Goal: Transaction & Acquisition: Obtain resource

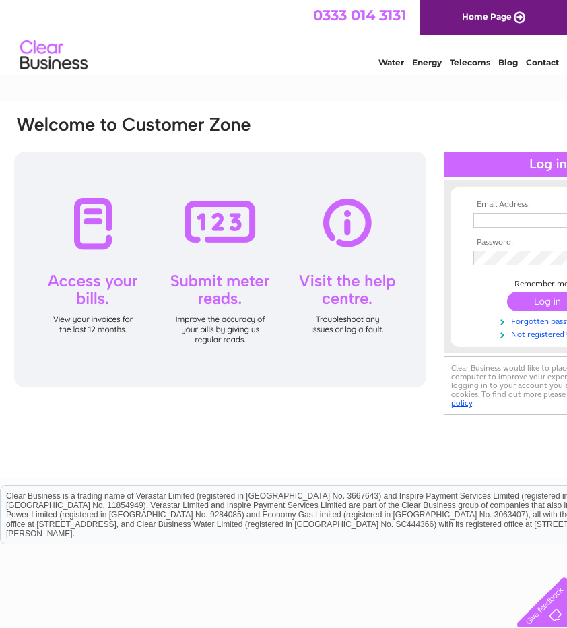
click at [512, 219] on input "text" at bounding box center [543, 220] width 139 height 15
click at [516, 235] on td at bounding box center [548, 236] width 156 height 7
click at [514, 228] on td "ruairidh@factsandfiguresscotland.com" at bounding box center [548, 221] width 156 height 22
click at [514, 225] on input "ruairidh@factsandfiguresscotland.com" at bounding box center [543, 220] width 139 height 15
drag, startPoint x: 510, startPoint y: 221, endPoint x: 393, endPoint y: 219, distance: 116.6
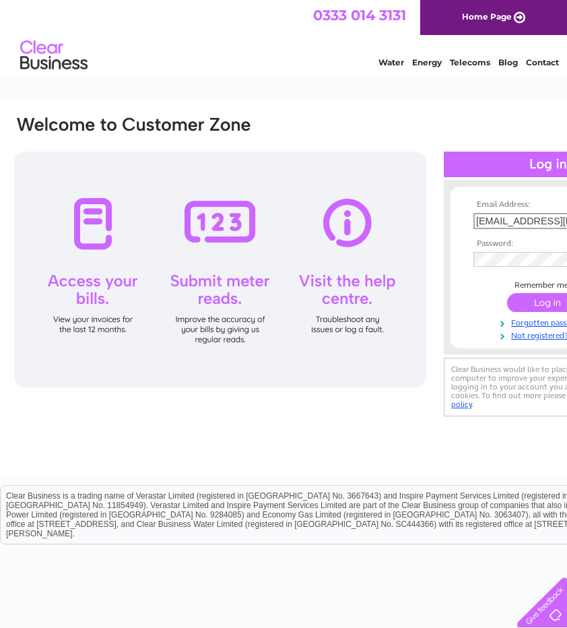
click at [427, 231] on div "Email Address: ruairidh@factsandfiguresscotland.com Password: Forgotten passwor…" at bounding box center [334, 267] width 642 height 305
type input "m"
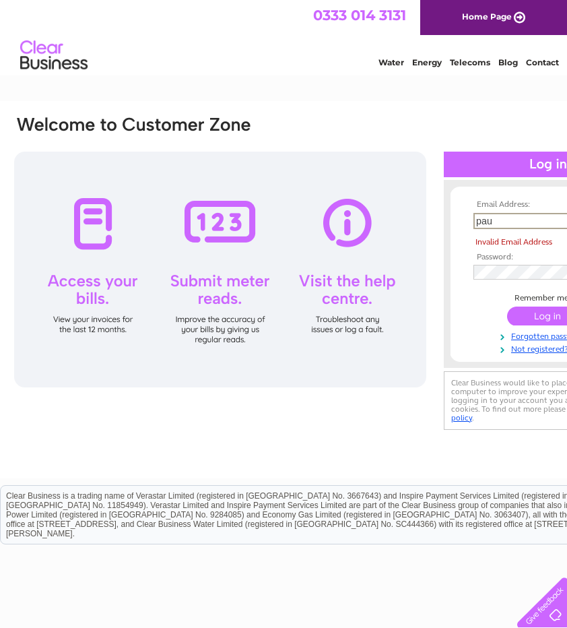
type input "Paul@factsandfigures.co.uk"
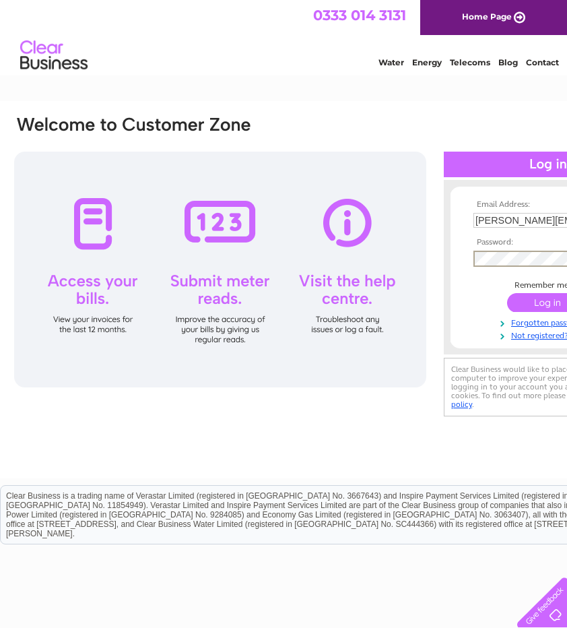
click at [508, 293] on input "submit" at bounding box center [549, 302] width 83 height 19
click at [541, 302] on input "submit" at bounding box center [549, 302] width 83 height 19
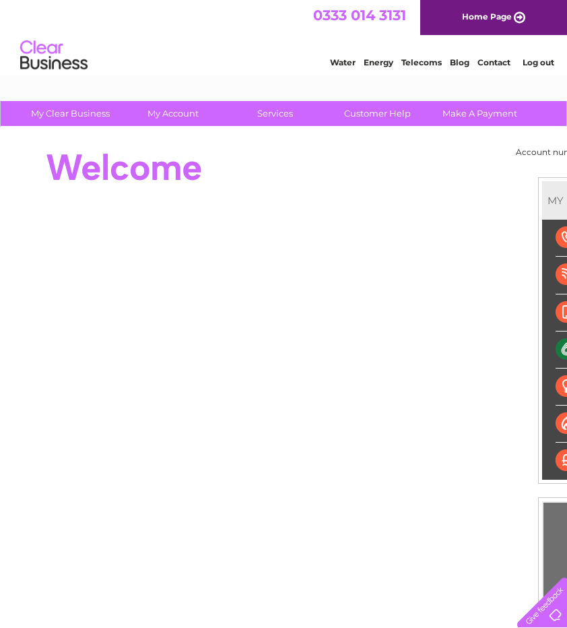
scroll to position [0, 8]
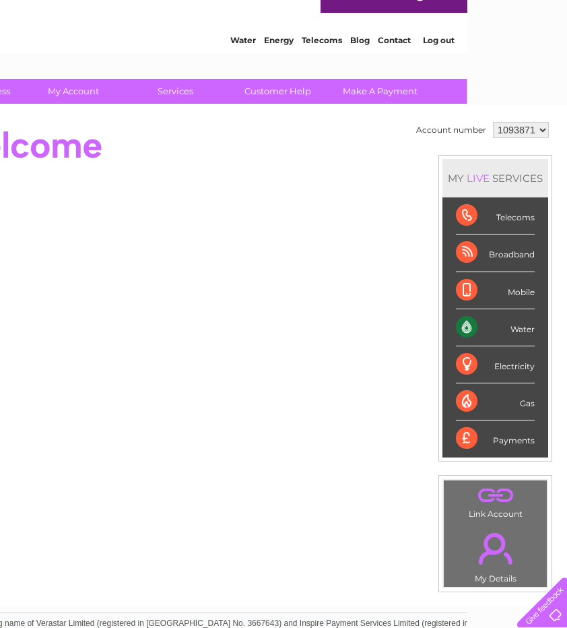
drag, startPoint x: 408, startPoint y: 184, endPoint x: 489, endPoint y: 207, distance: 84.1
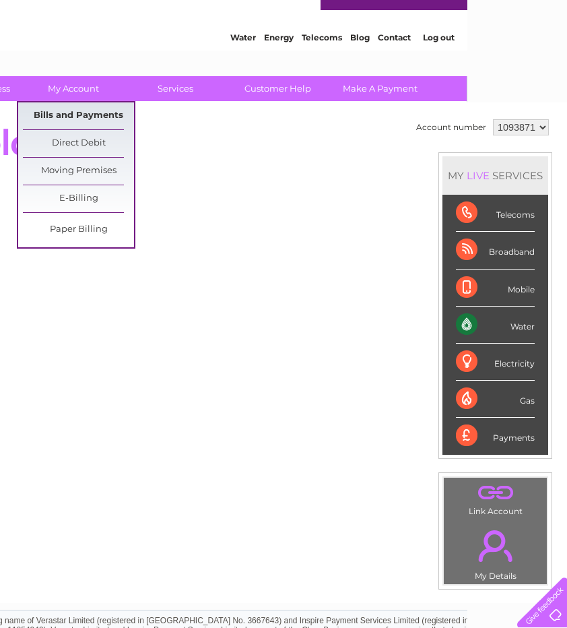
click at [80, 117] on link "Bills and Payments" at bounding box center [78, 115] width 111 height 27
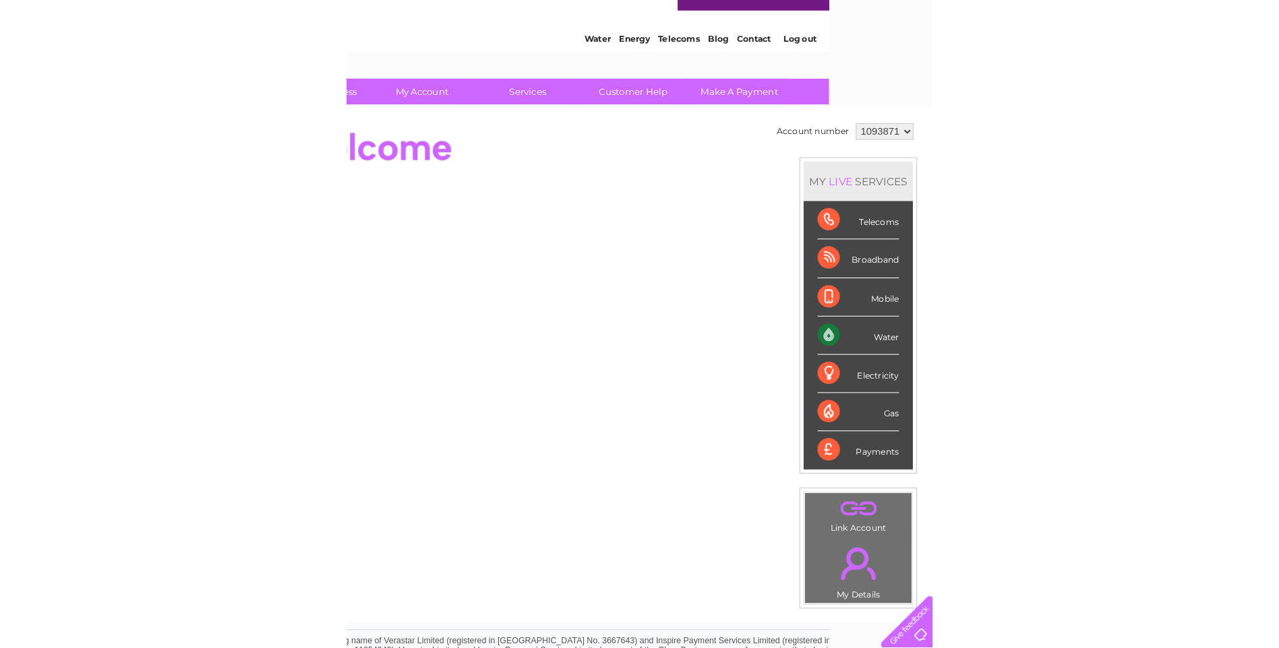
scroll to position [25, 0]
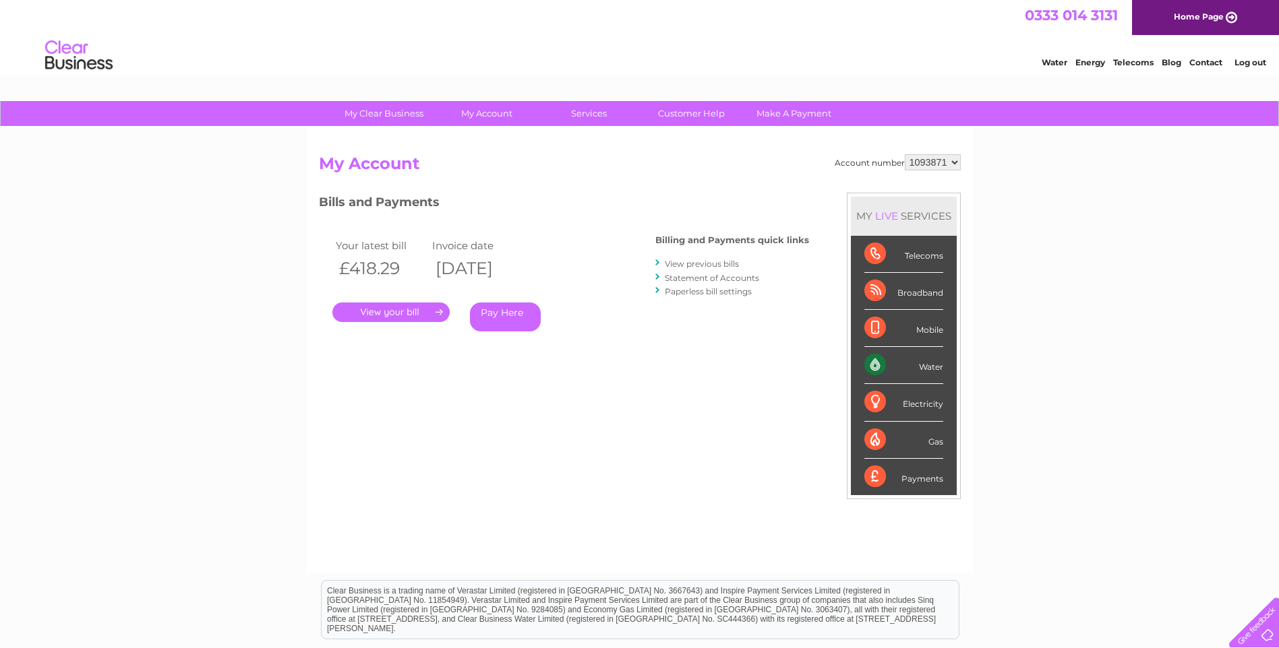
click at [685, 267] on link "View previous bills" at bounding box center [702, 264] width 74 height 10
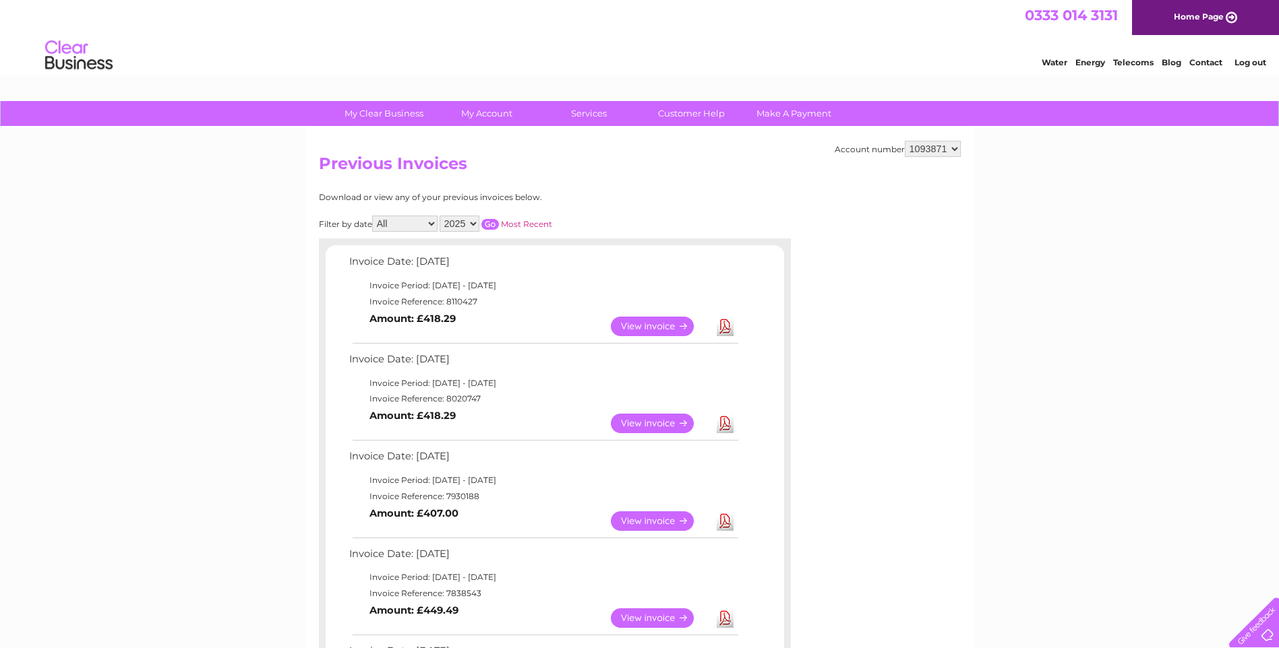
scroll to position [67, 0]
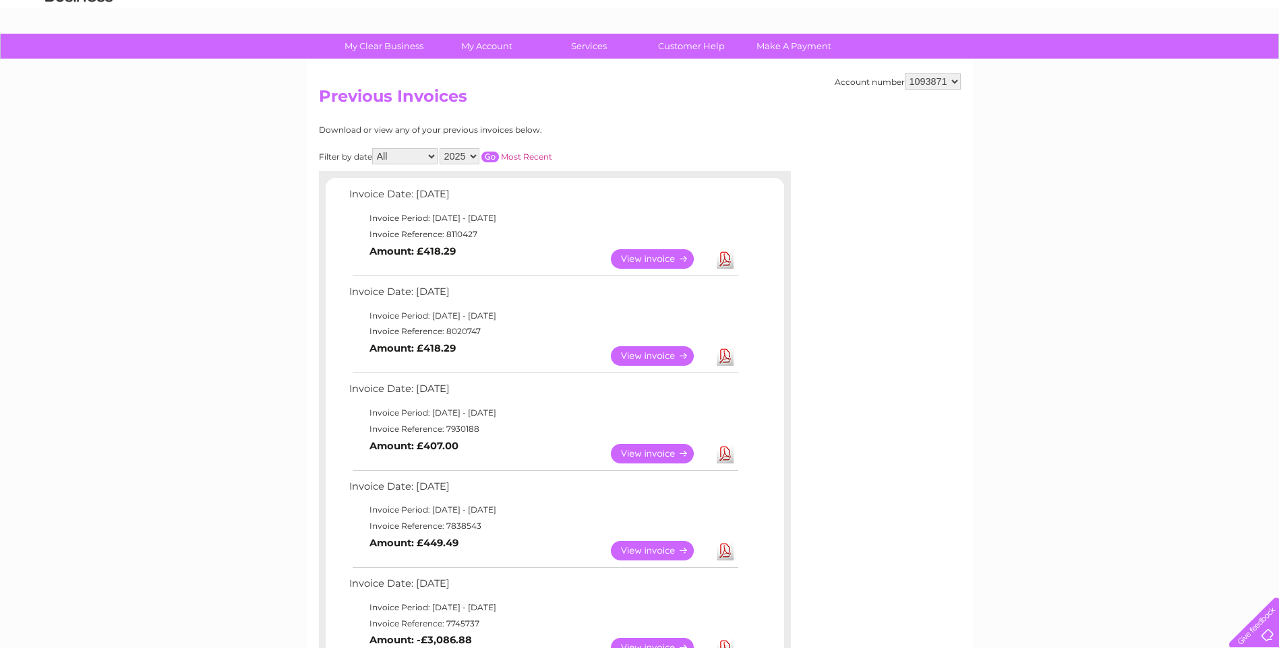
click at [725, 260] on link "Download" at bounding box center [724, 259] width 17 height 20
click at [720, 262] on link "Download" at bounding box center [724, 259] width 17 height 20
click at [714, 260] on td "Download" at bounding box center [725, 259] width 24 height 26
click at [720, 260] on link "Download" at bounding box center [724, 259] width 17 height 20
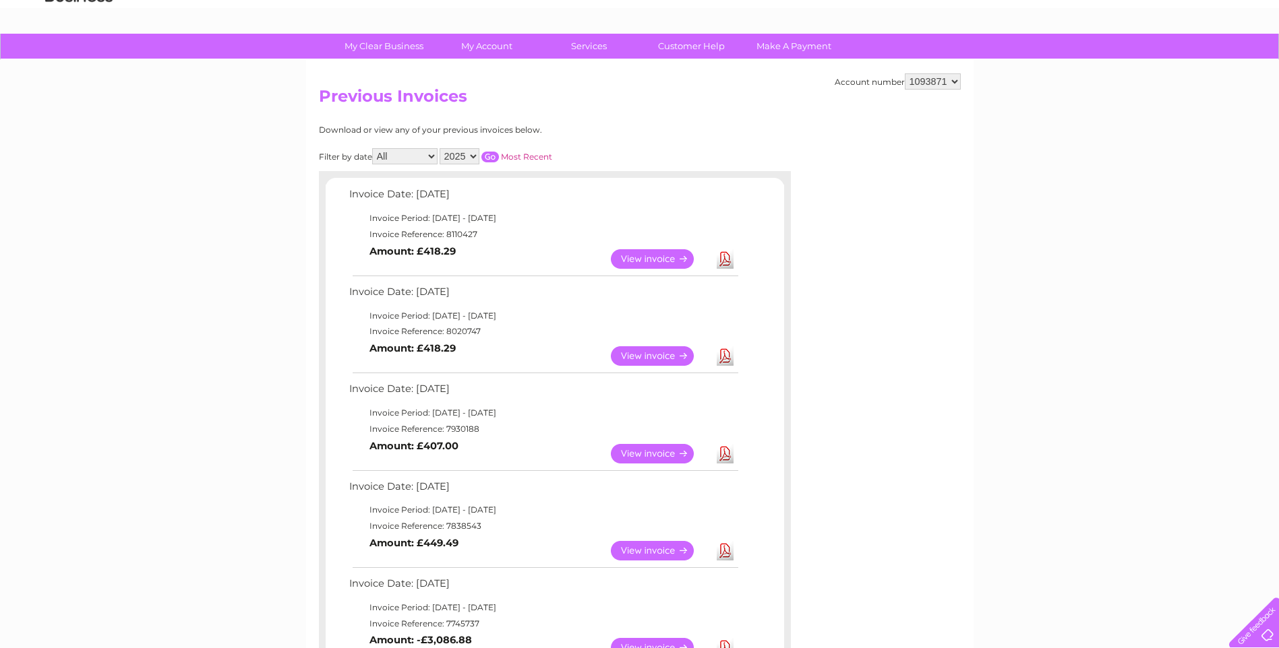
click at [720, 260] on link "Download" at bounding box center [724, 259] width 17 height 20
drag, startPoint x: 1169, startPoint y: 70, endPoint x: 658, endPoint y: 259, distance: 544.0
click at [658, 259] on link "View" at bounding box center [660, 259] width 99 height 20
click at [659, 259] on link "View" at bounding box center [660, 259] width 99 height 20
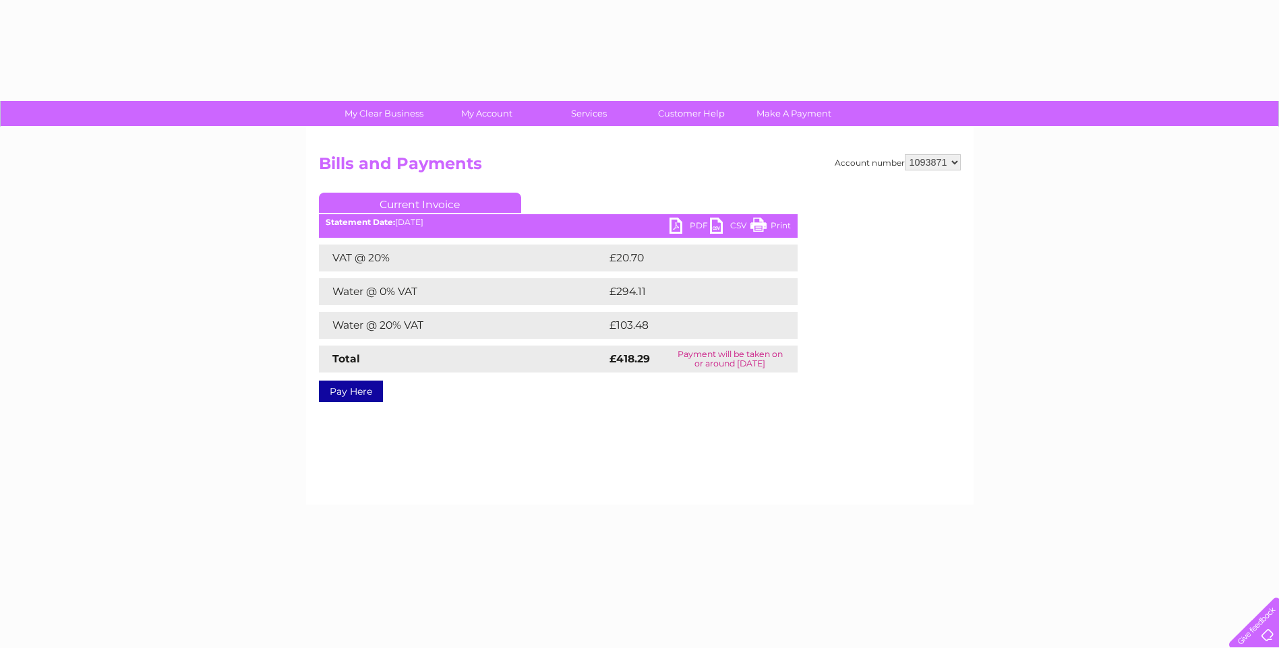
click at [682, 230] on link "PDF" at bounding box center [689, 228] width 40 height 20
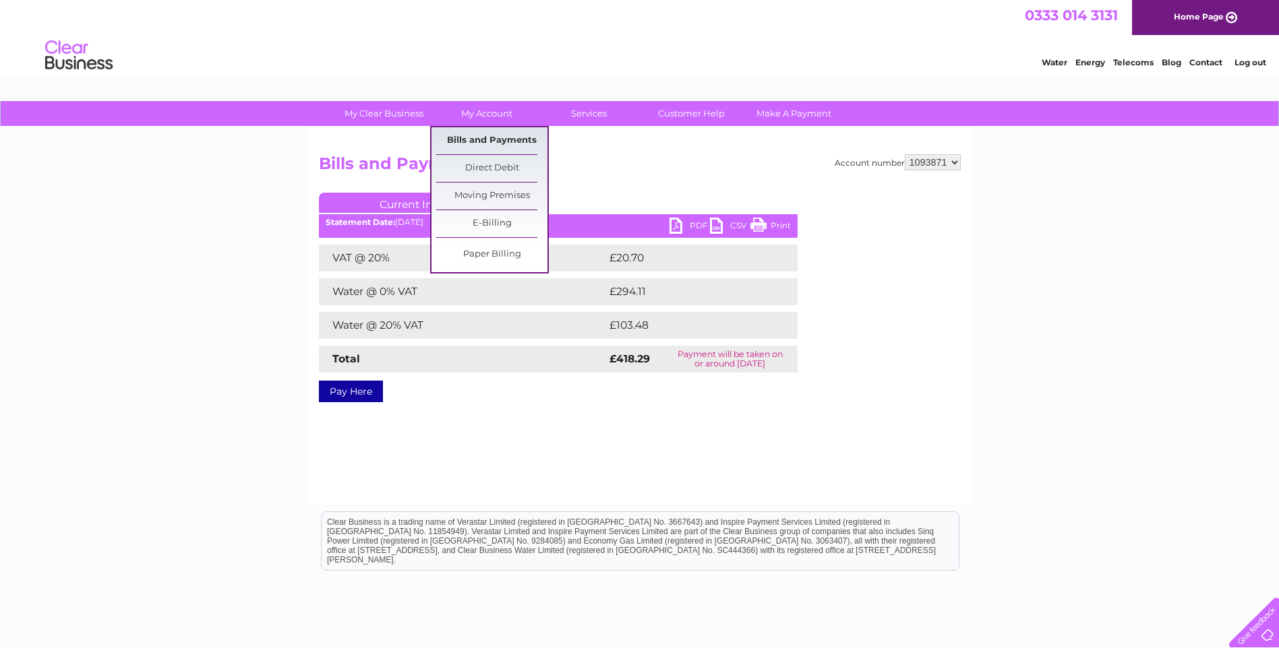
click at [489, 146] on link "Bills and Payments" at bounding box center [491, 140] width 111 height 27
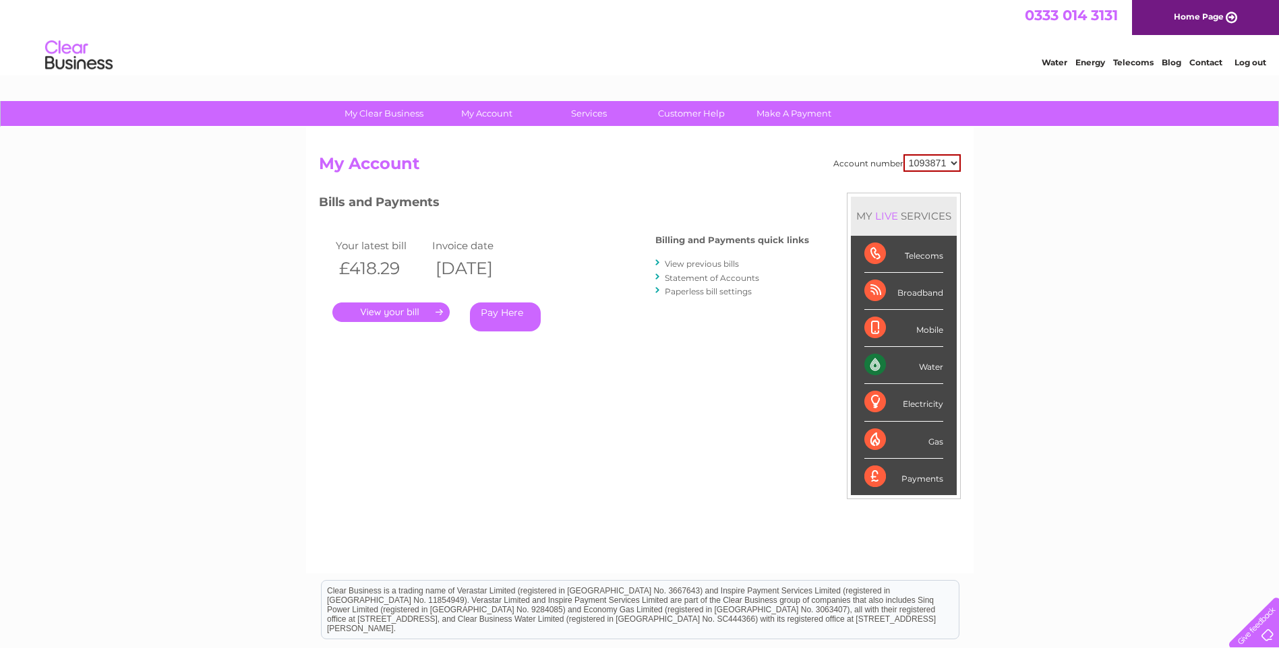
click at [714, 264] on link "View previous bills" at bounding box center [702, 264] width 74 height 10
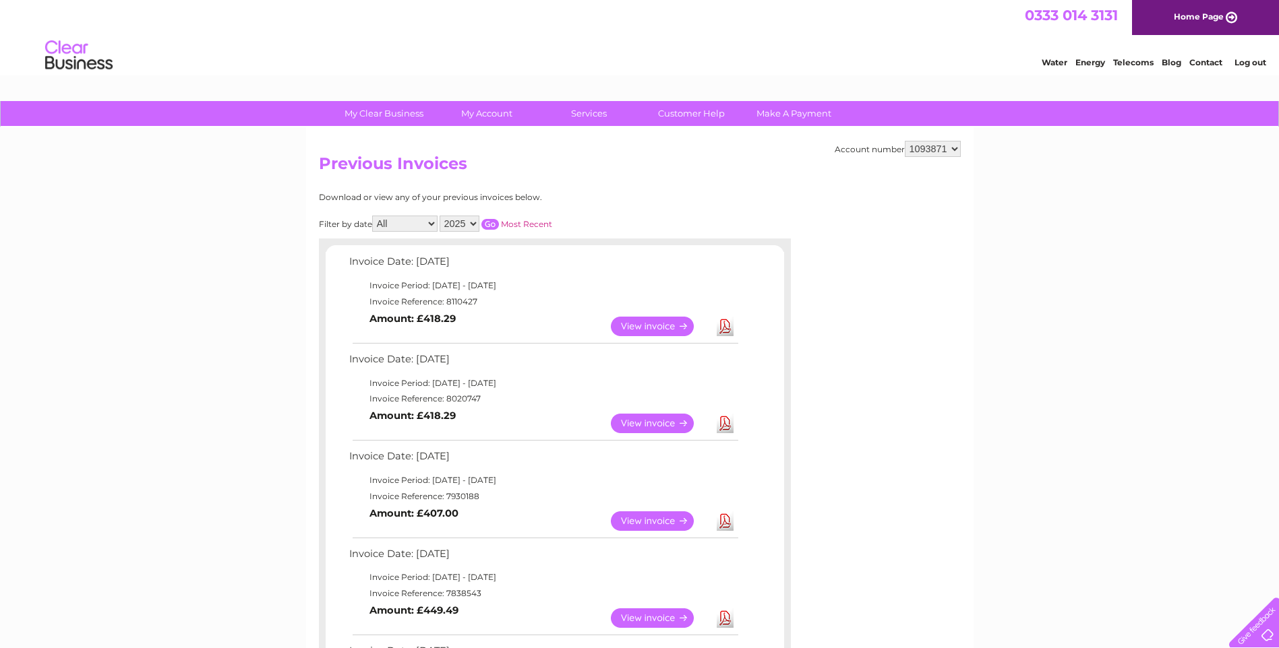
click at [661, 427] on link "View" at bounding box center [660, 424] width 99 height 20
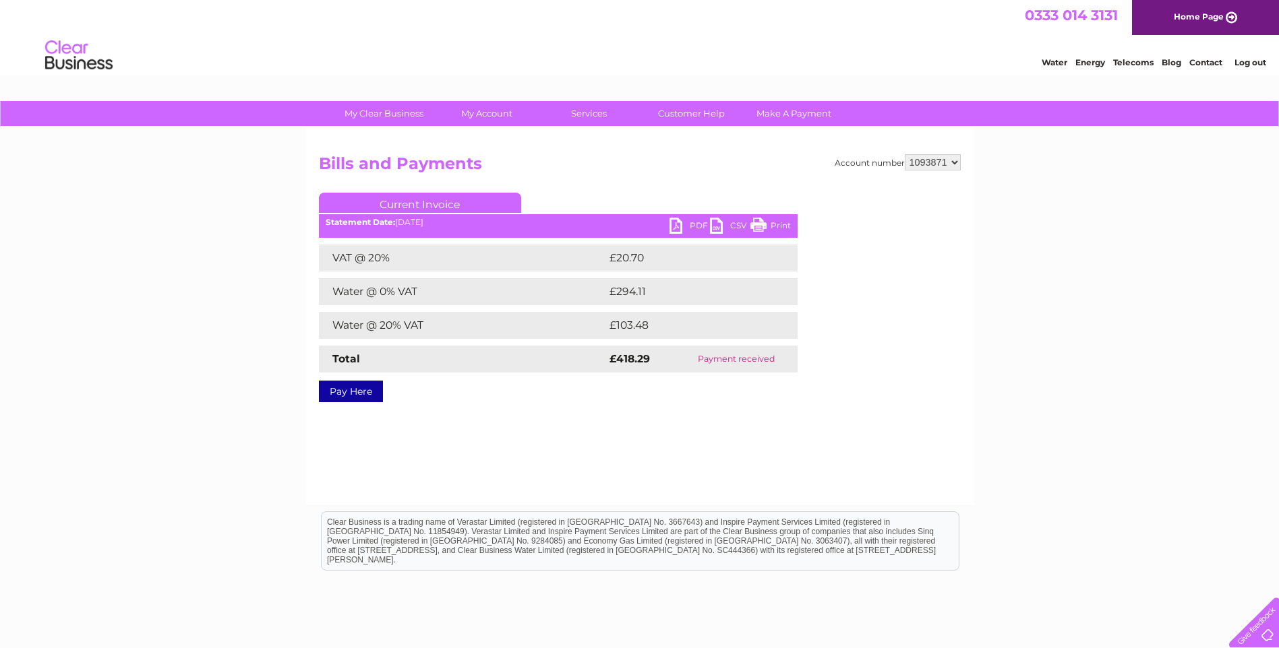
click at [665, 222] on div "Statement Date: [DATE]" at bounding box center [558, 222] width 479 height 9
click at [679, 223] on link "PDF" at bounding box center [689, 228] width 40 height 20
